Goal: Information Seeking & Learning: Learn about a topic

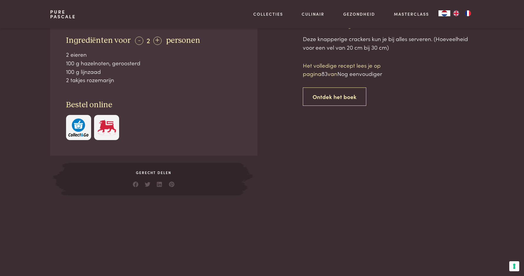
scroll to position [248, 0]
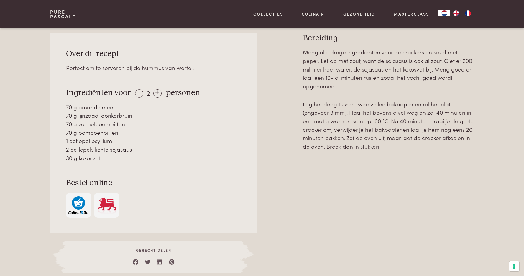
scroll to position [265, 0]
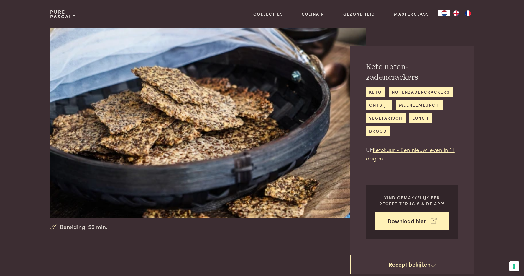
click at [153, 129] on img at bounding box center [207, 122] width 315 height 189
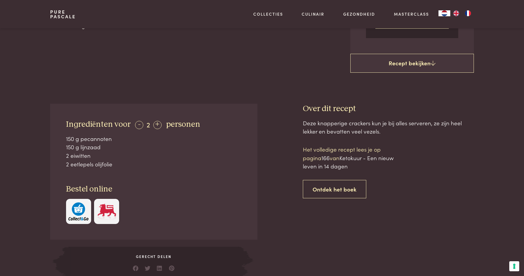
scroll to position [202, 0]
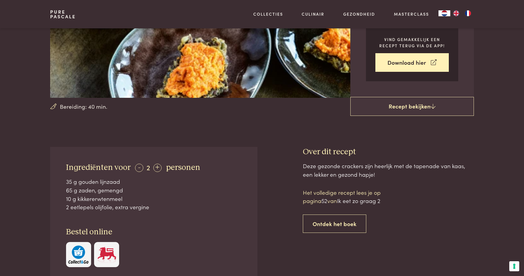
scroll to position [122, 0]
